Goal: Information Seeking & Learning: Learn about a topic

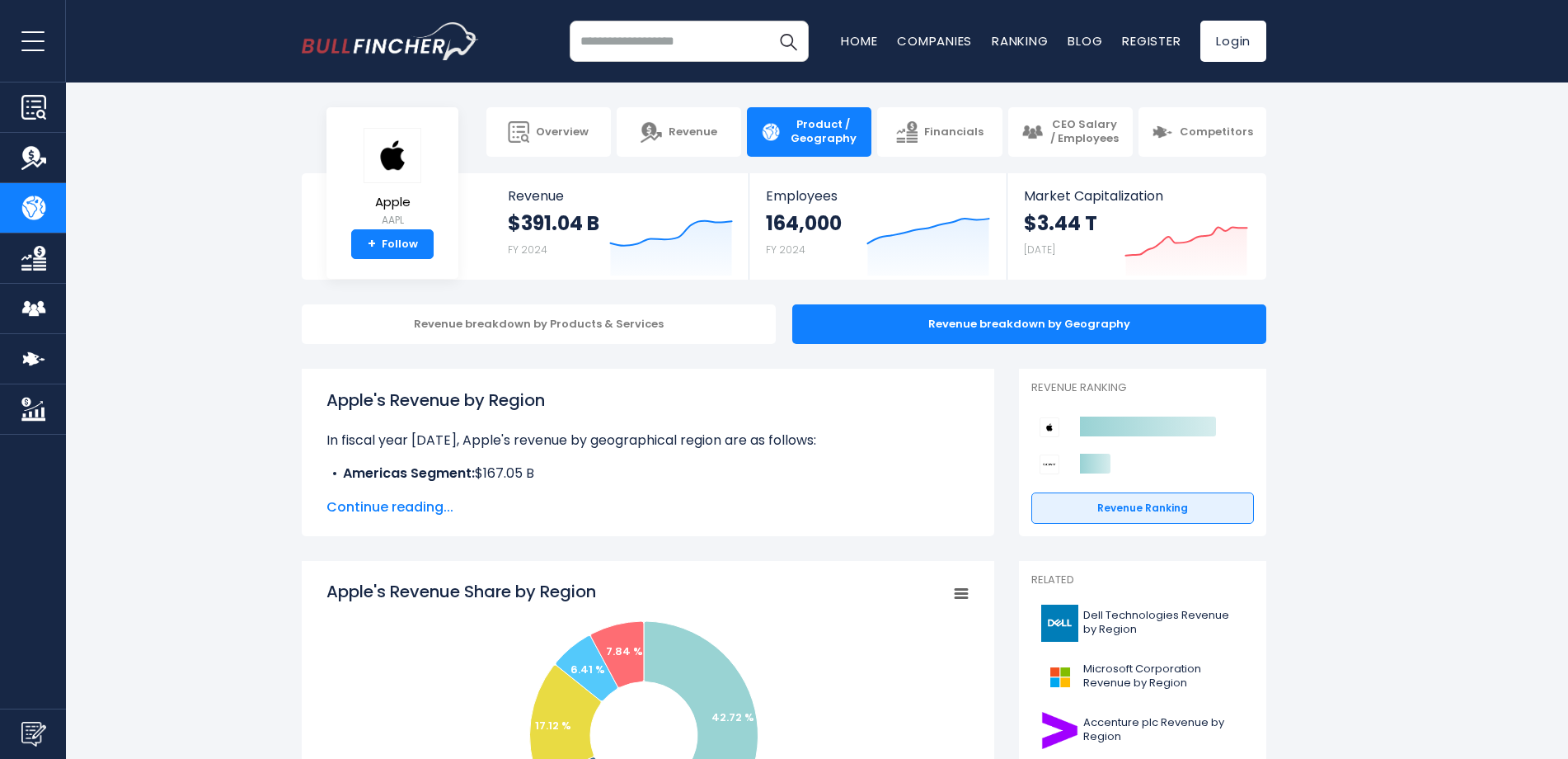
click at [38, 165] on img "Company Revenue" at bounding box center [33, 157] width 24 height 25
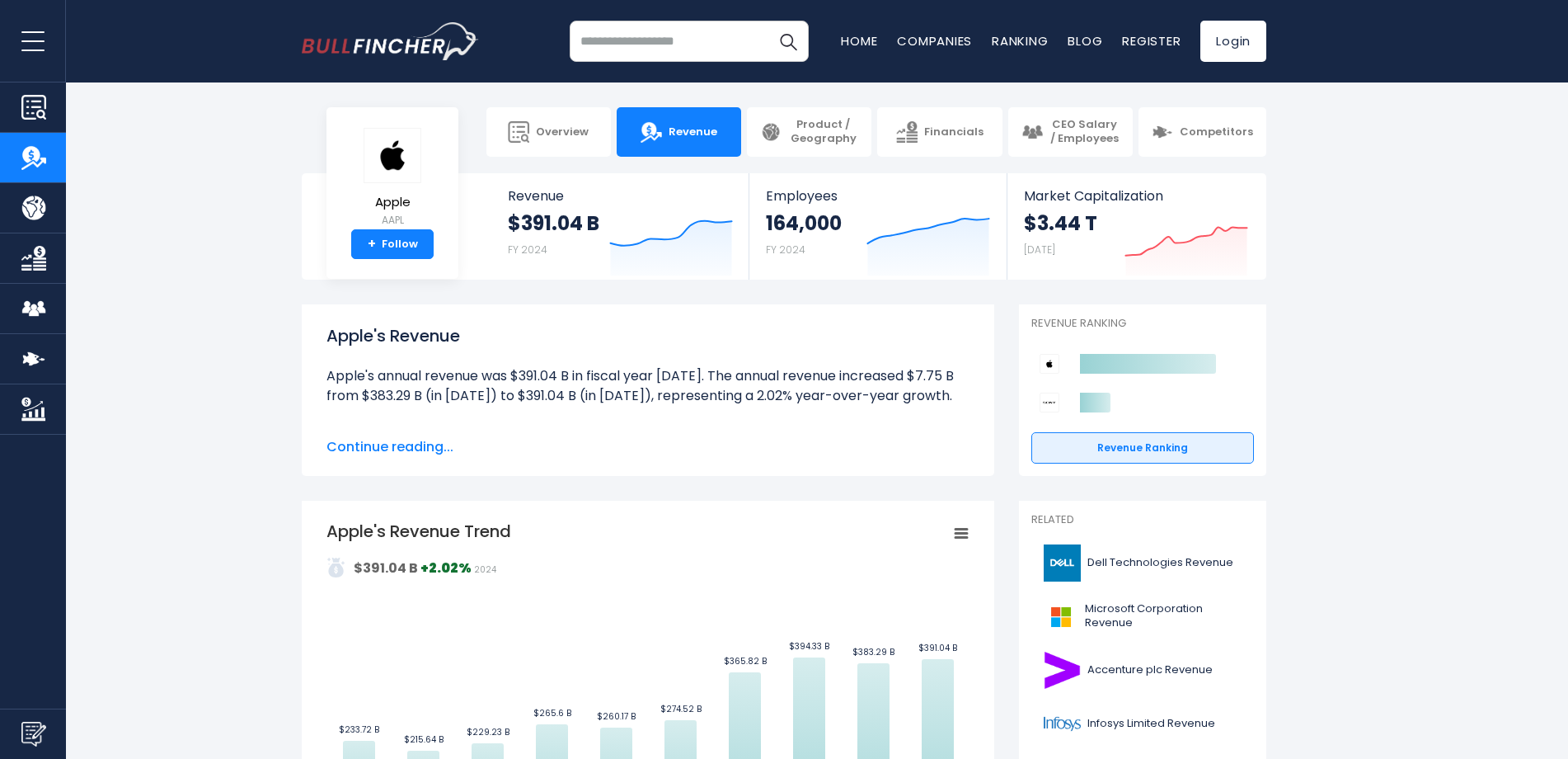
click at [21, 187] on link "Product / Geography" at bounding box center [33, 208] width 66 height 50
click at [37, 216] on img "Company Product/Geography" at bounding box center [33, 207] width 24 height 25
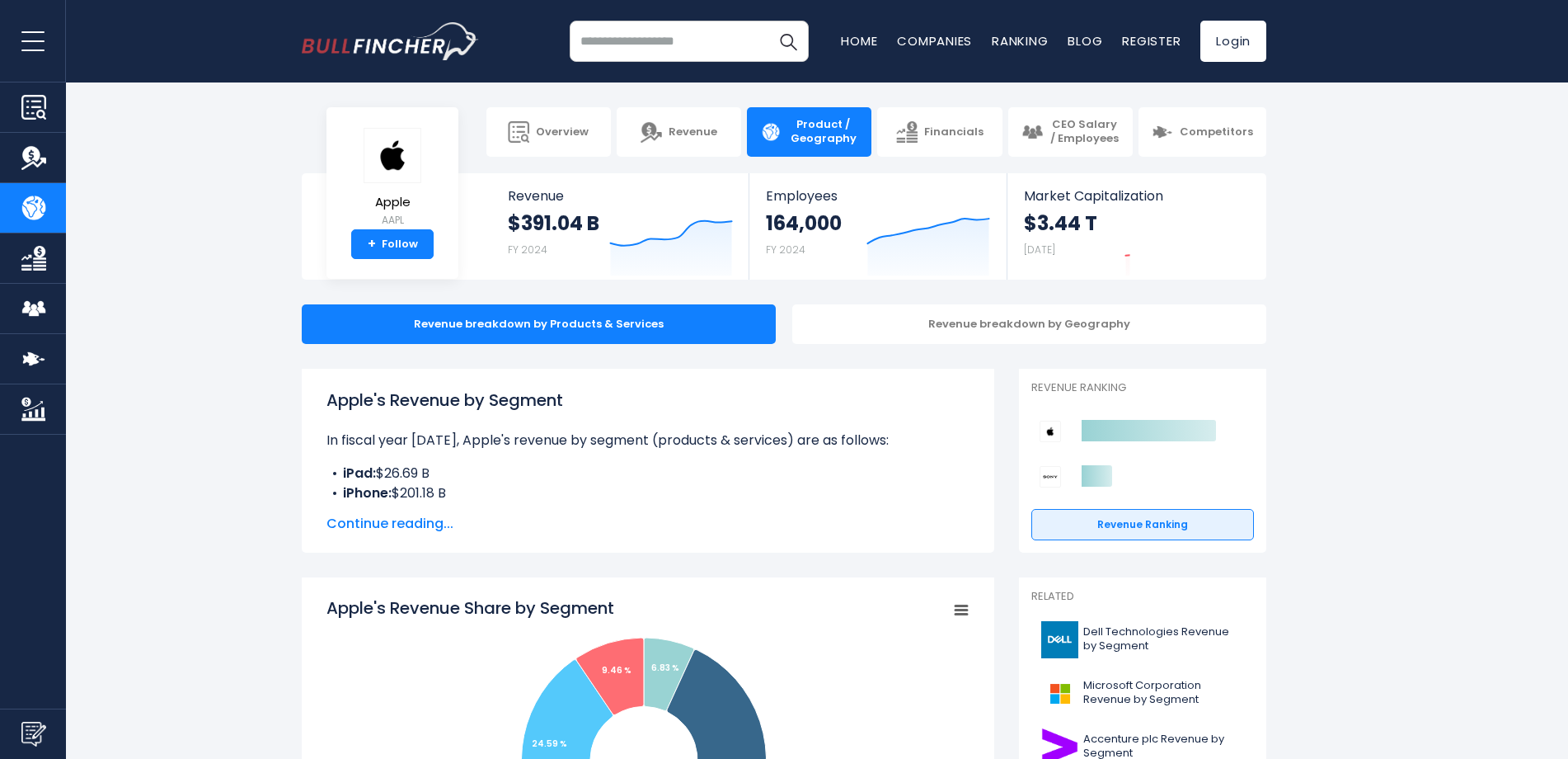
click at [24, 259] on img "Company Financials" at bounding box center [33, 258] width 24 height 25
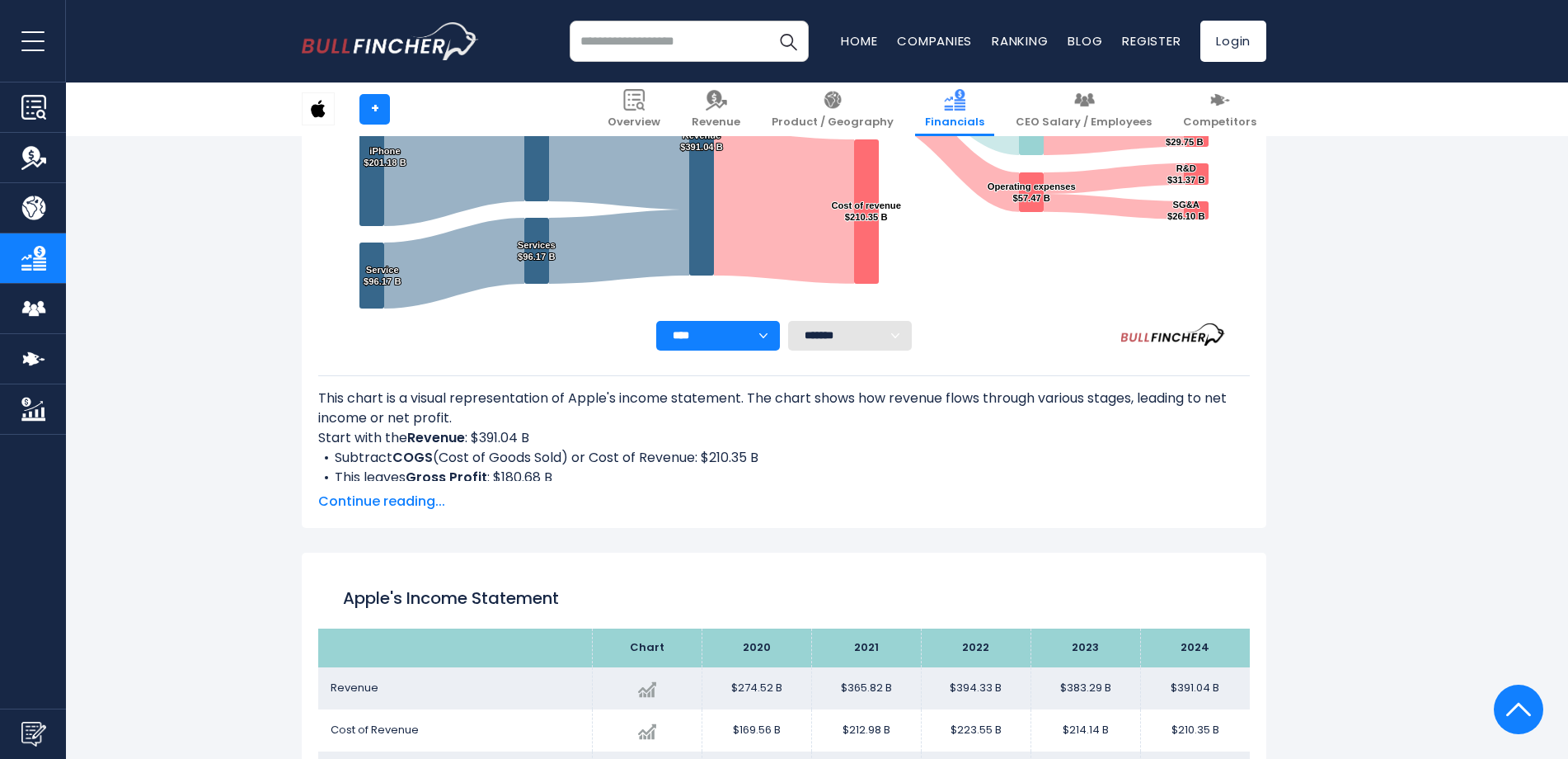
scroll to position [316, 0]
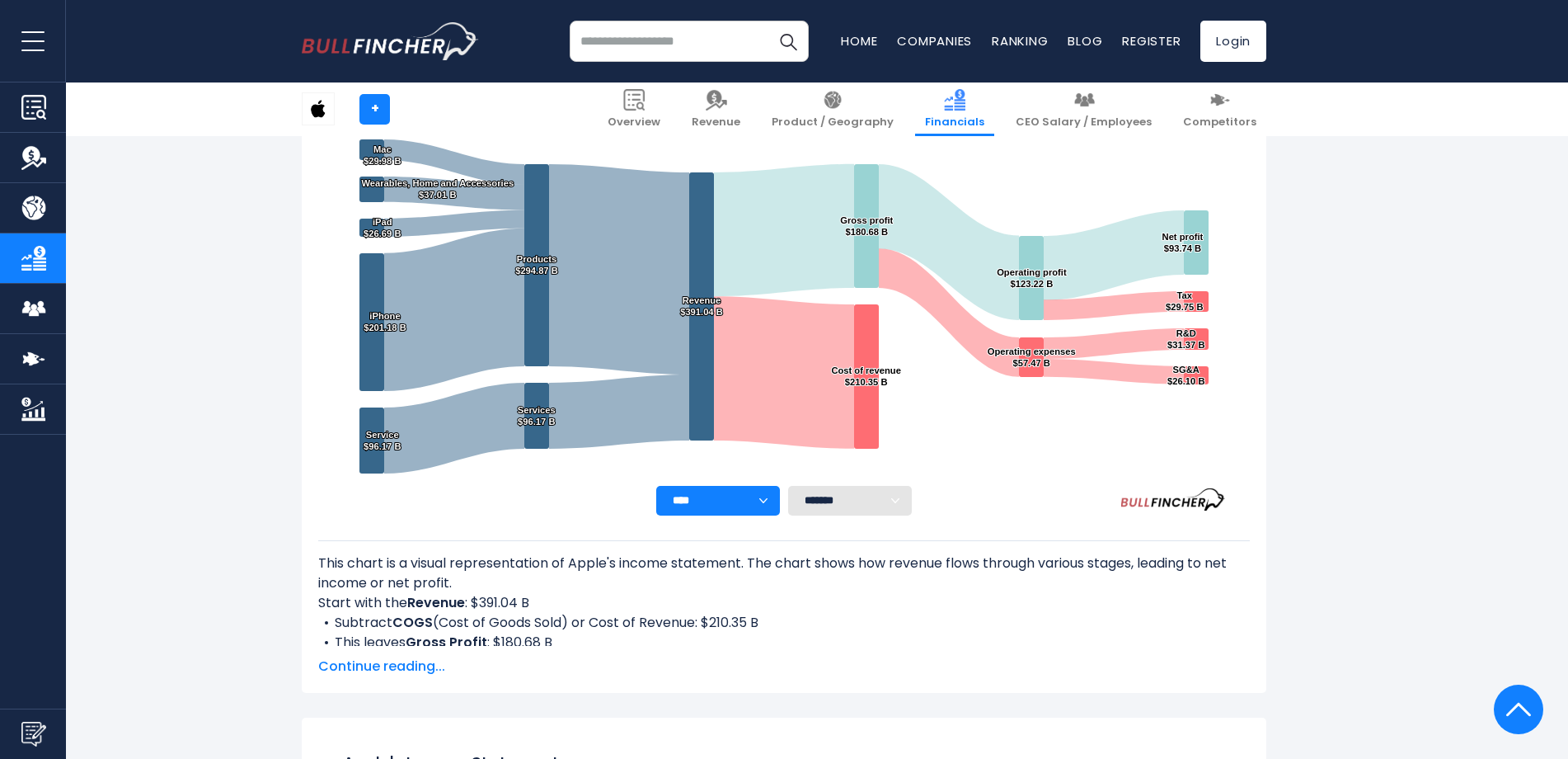
click at [43, 314] on img "Company Employees" at bounding box center [33, 308] width 24 height 25
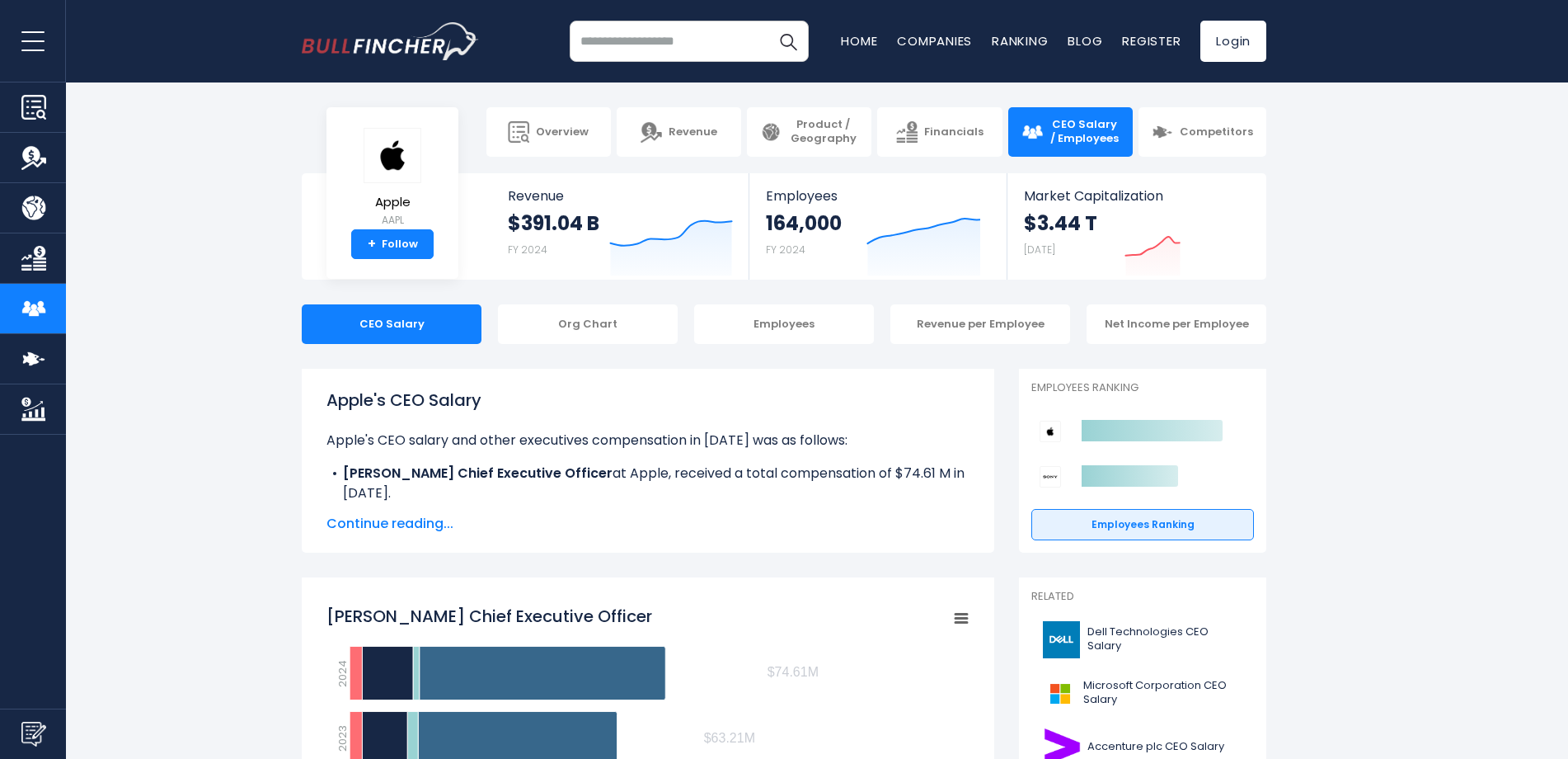
click at [23, 366] on img "Company Competitors" at bounding box center [33, 358] width 24 height 25
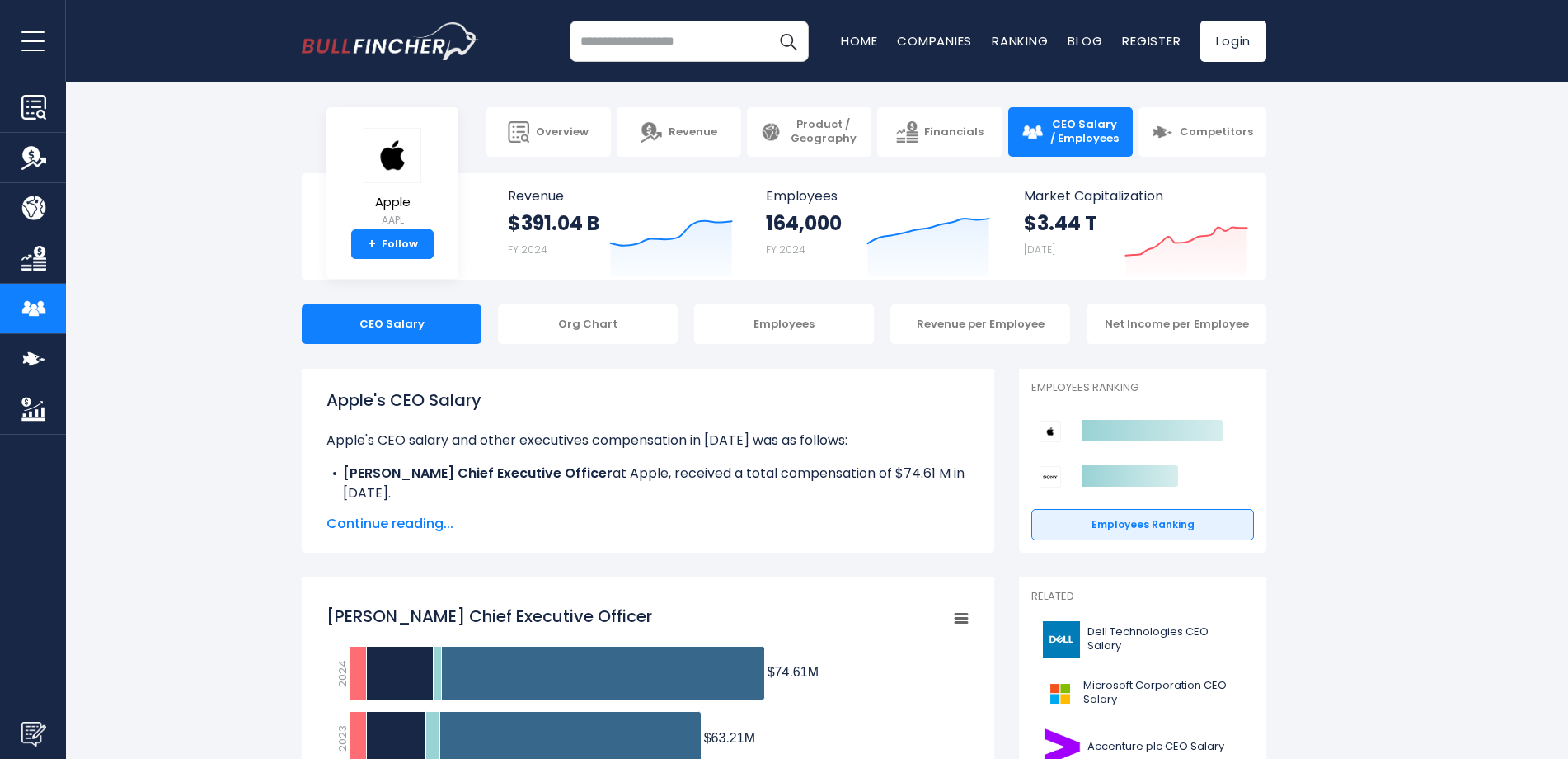
click at [29, 358] on img "Company Competitors" at bounding box center [33, 358] width 24 height 25
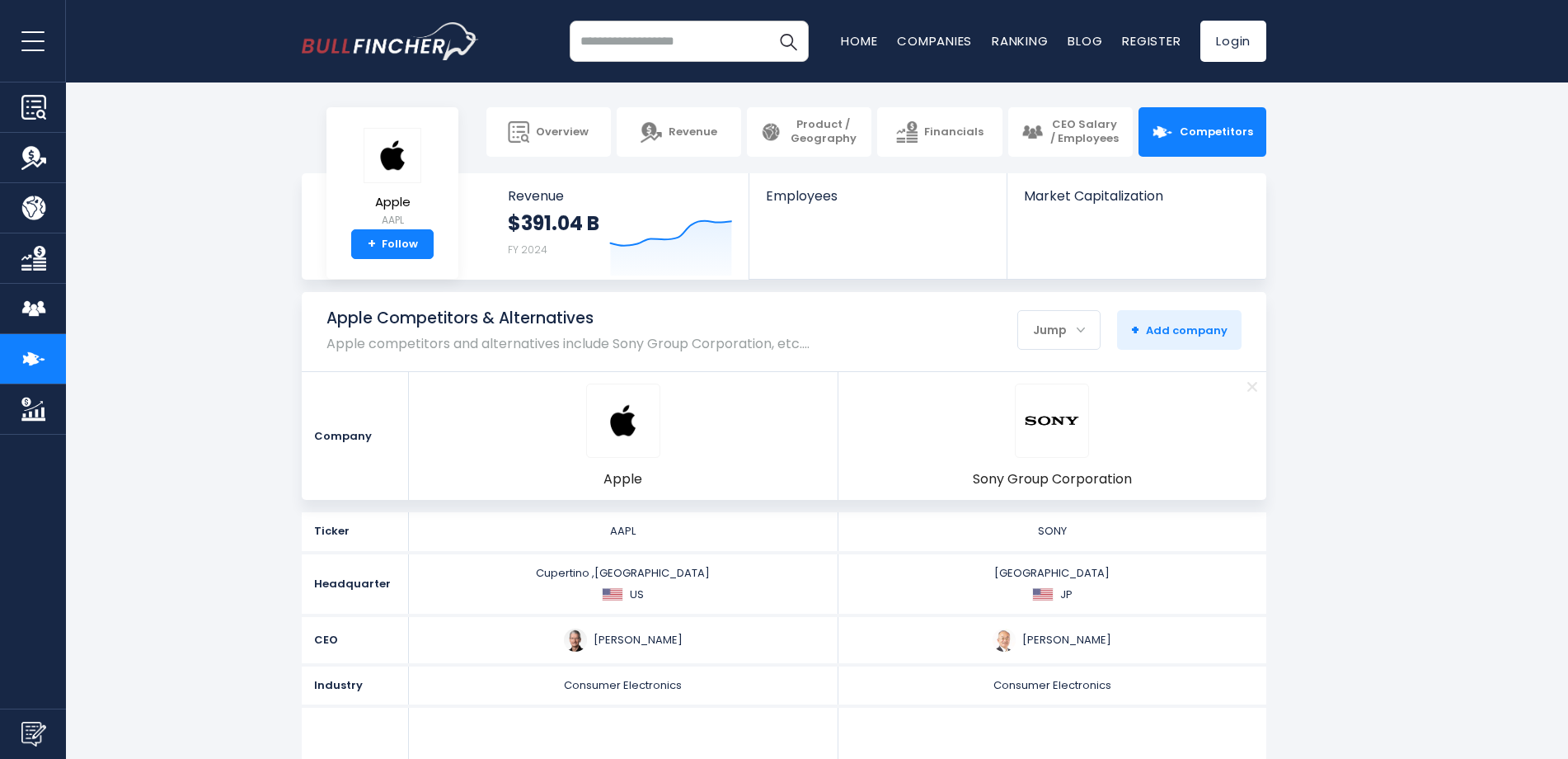
click at [30, 403] on img "Company Market Cap" at bounding box center [33, 408] width 24 height 25
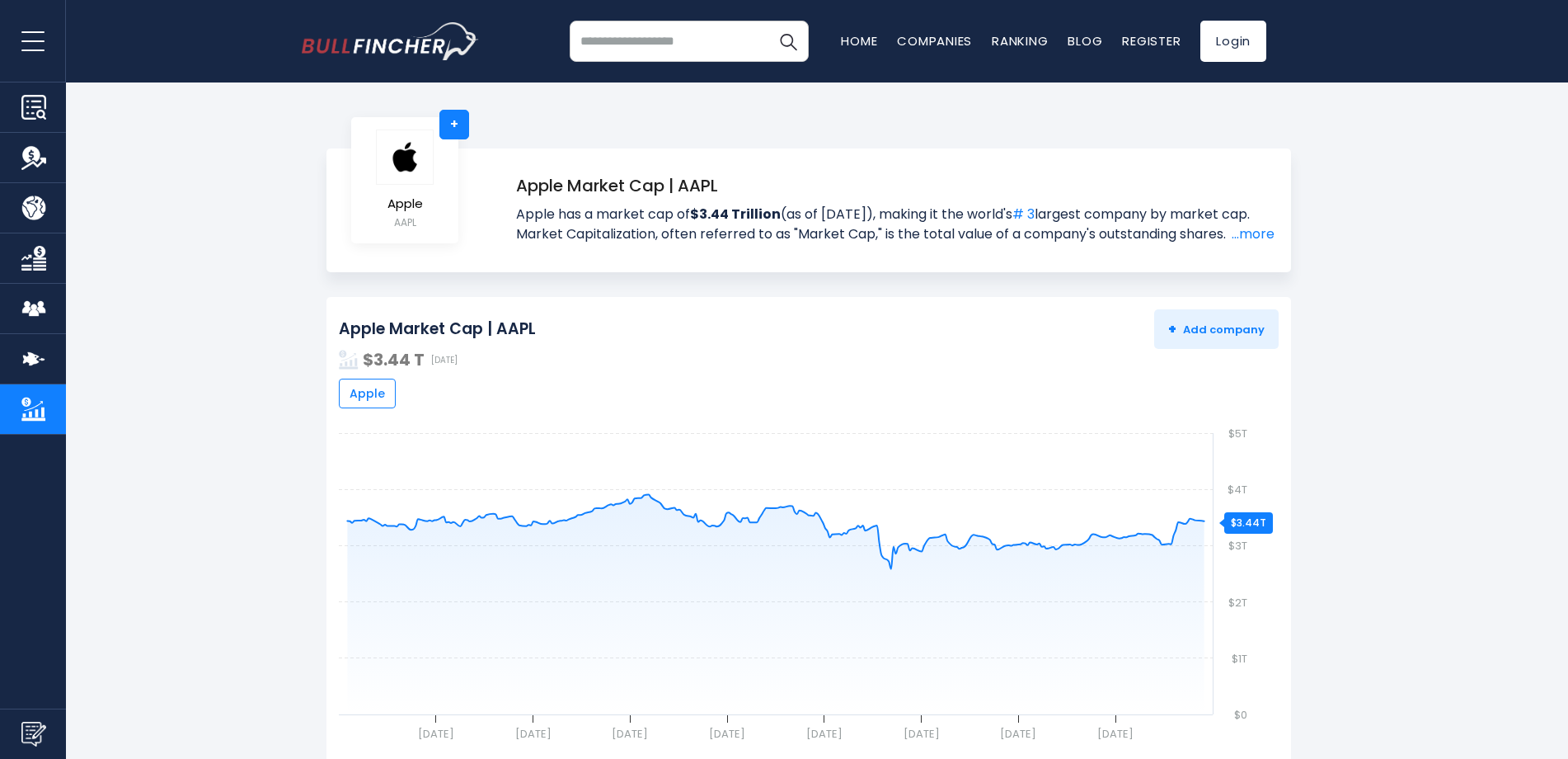
click at [18, 96] on link "Overview" at bounding box center [33, 107] width 66 height 50
click at [30, 28] on button "open menu" at bounding box center [33, 41] width 66 height 82
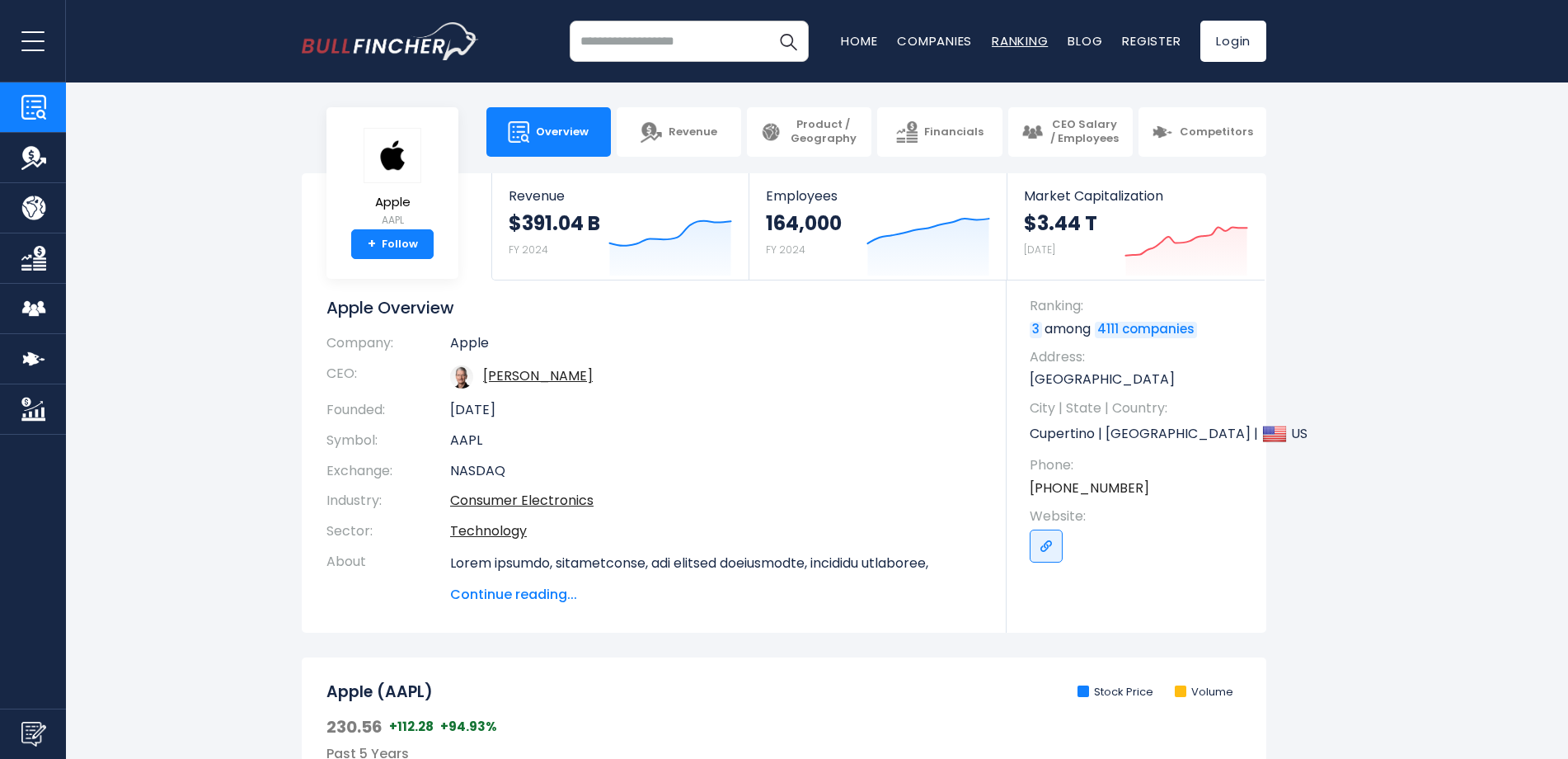
click at [1004, 37] on link "Ranking" at bounding box center [1020, 41] width 56 height 17
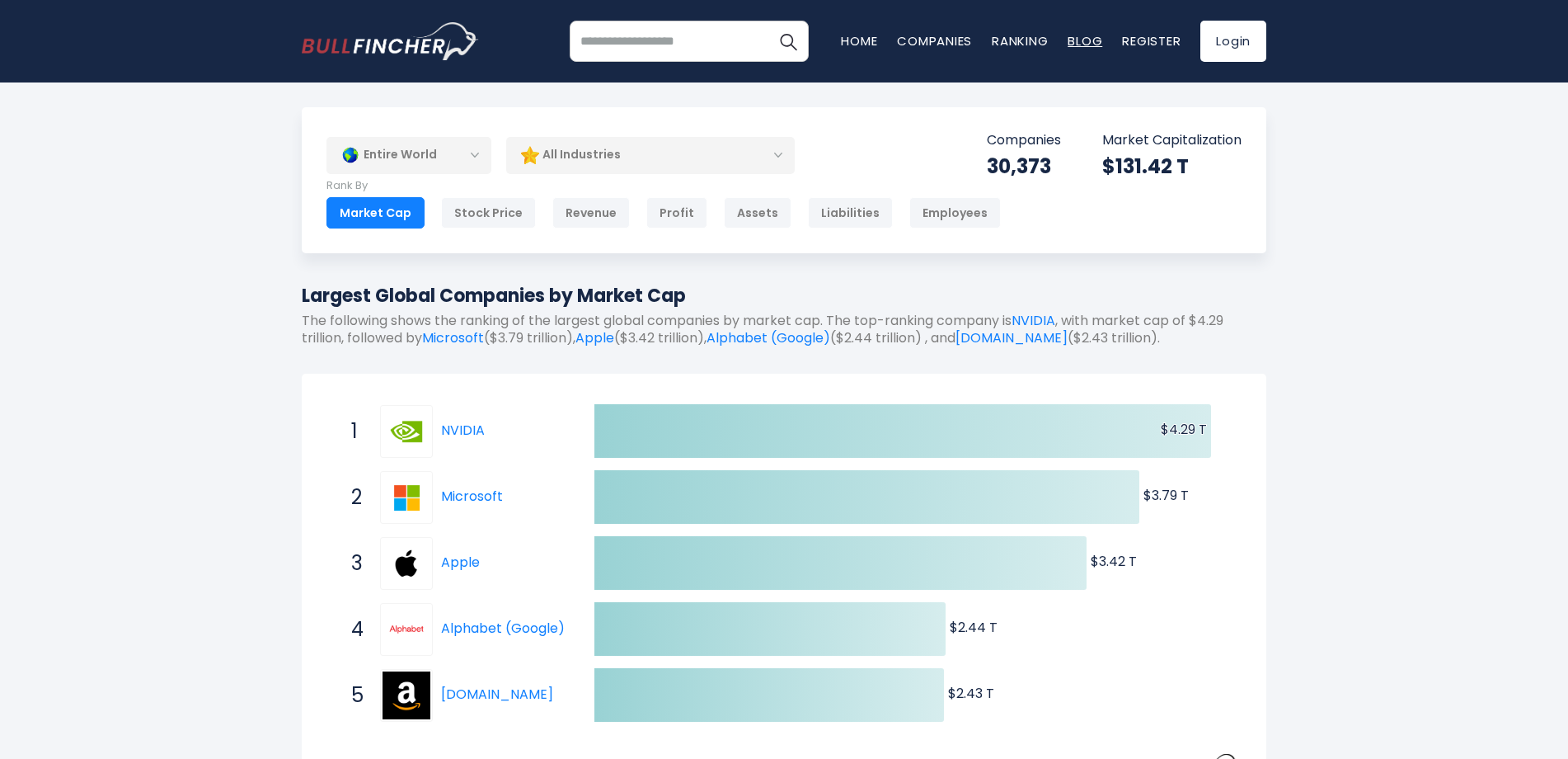
click at [1092, 42] on link "Blog" at bounding box center [1085, 41] width 35 height 17
